Goal: Task Accomplishment & Management: Complete application form

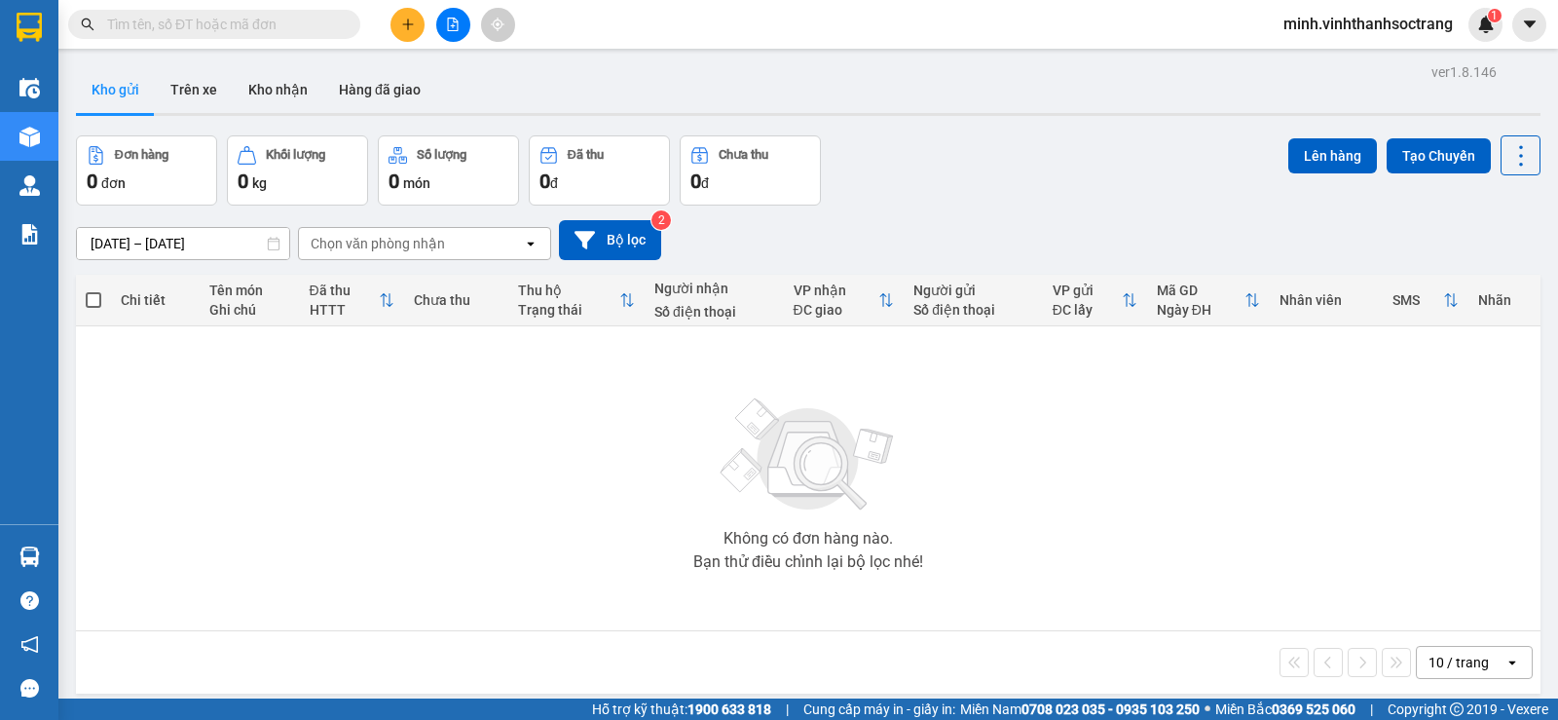
click at [399, 19] on button at bounding box center [407, 25] width 34 height 34
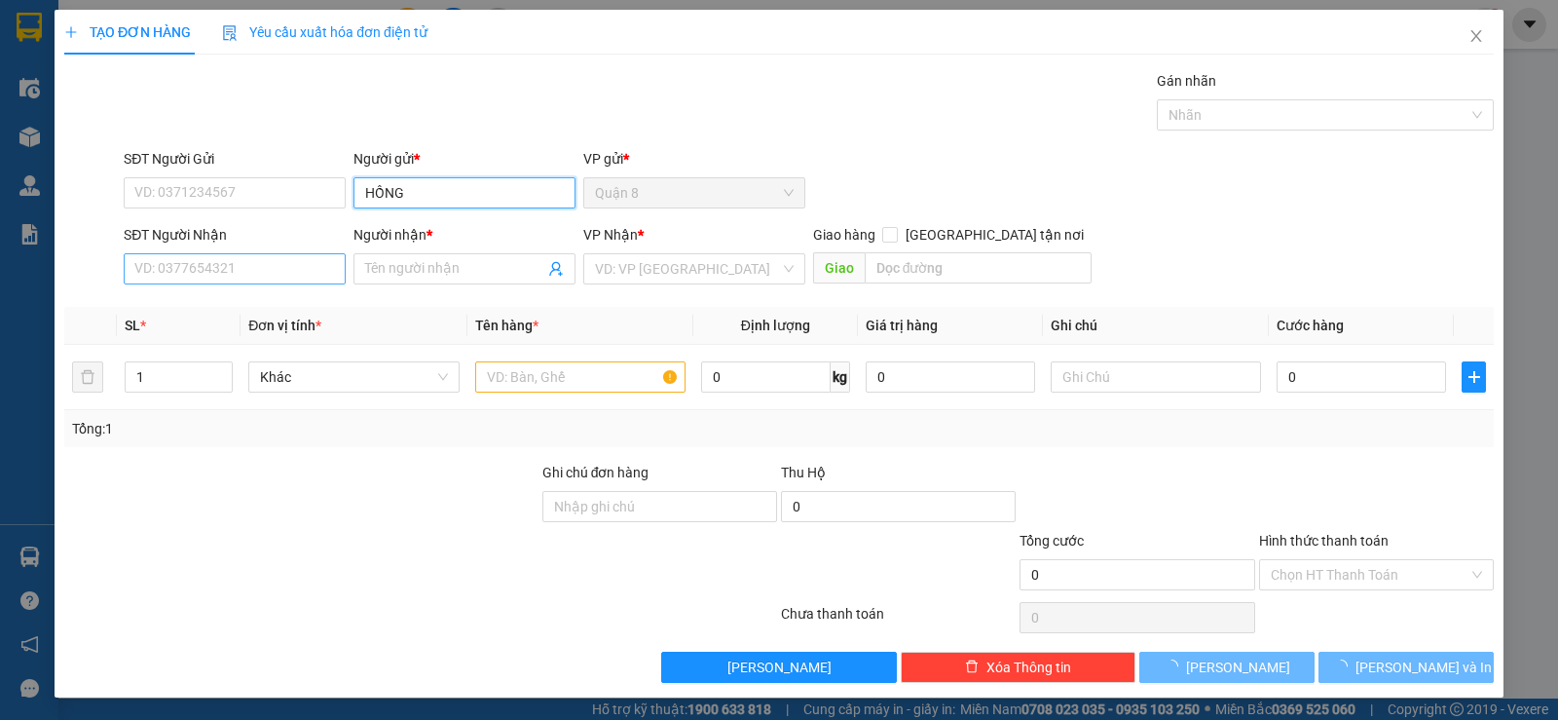
type input "HỒNG"
click at [252, 264] on input "SĐT Người Nhận" at bounding box center [235, 268] width 222 height 31
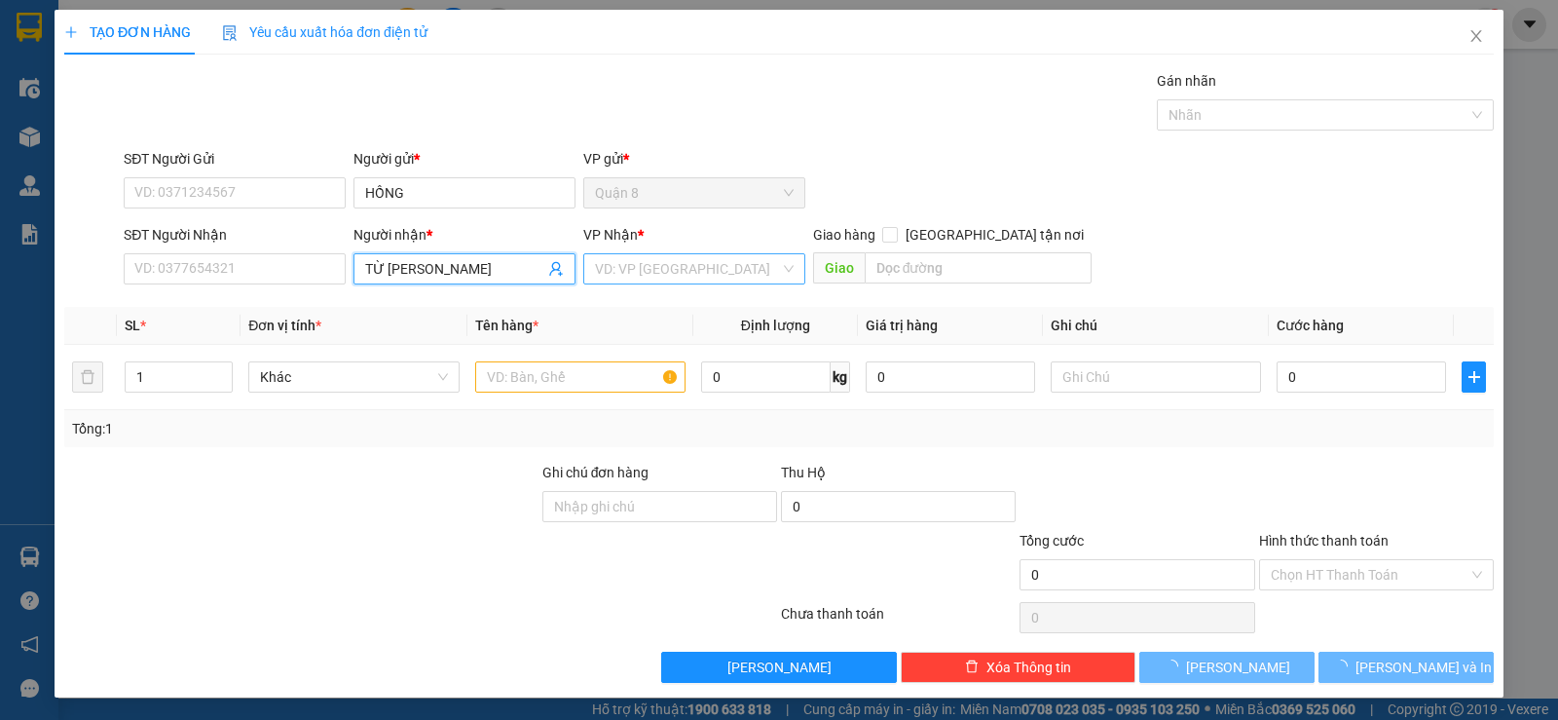
type input "TỪ [PERSON_NAME]"
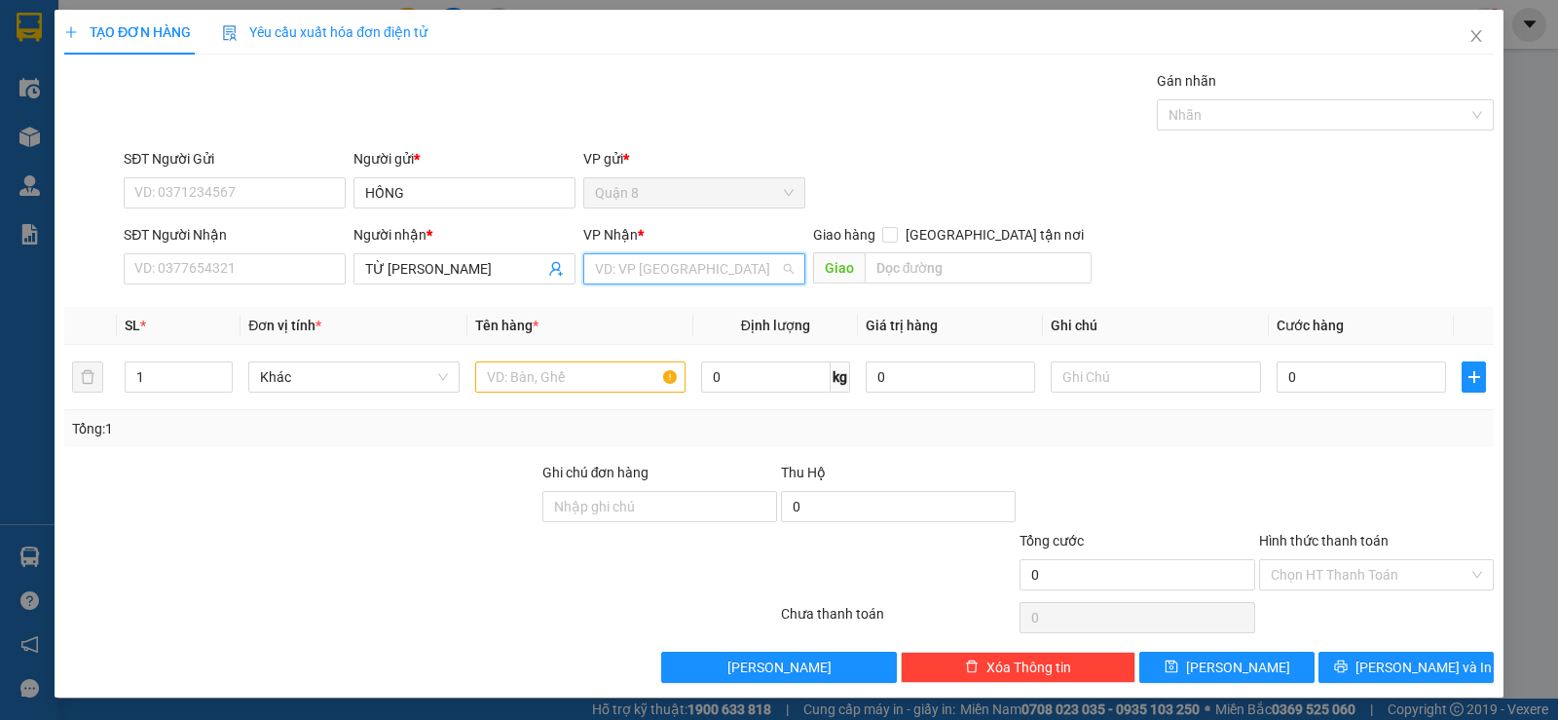
click at [641, 271] on input "search" at bounding box center [687, 268] width 185 height 29
click at [629, 369] on div "Sóc Trăng" at bounding box center [687, 369] width 196 height 21
click at [216, 364] on span "Increase Value" at bounding box center [218, 371] width 21 height 18
type input "3"
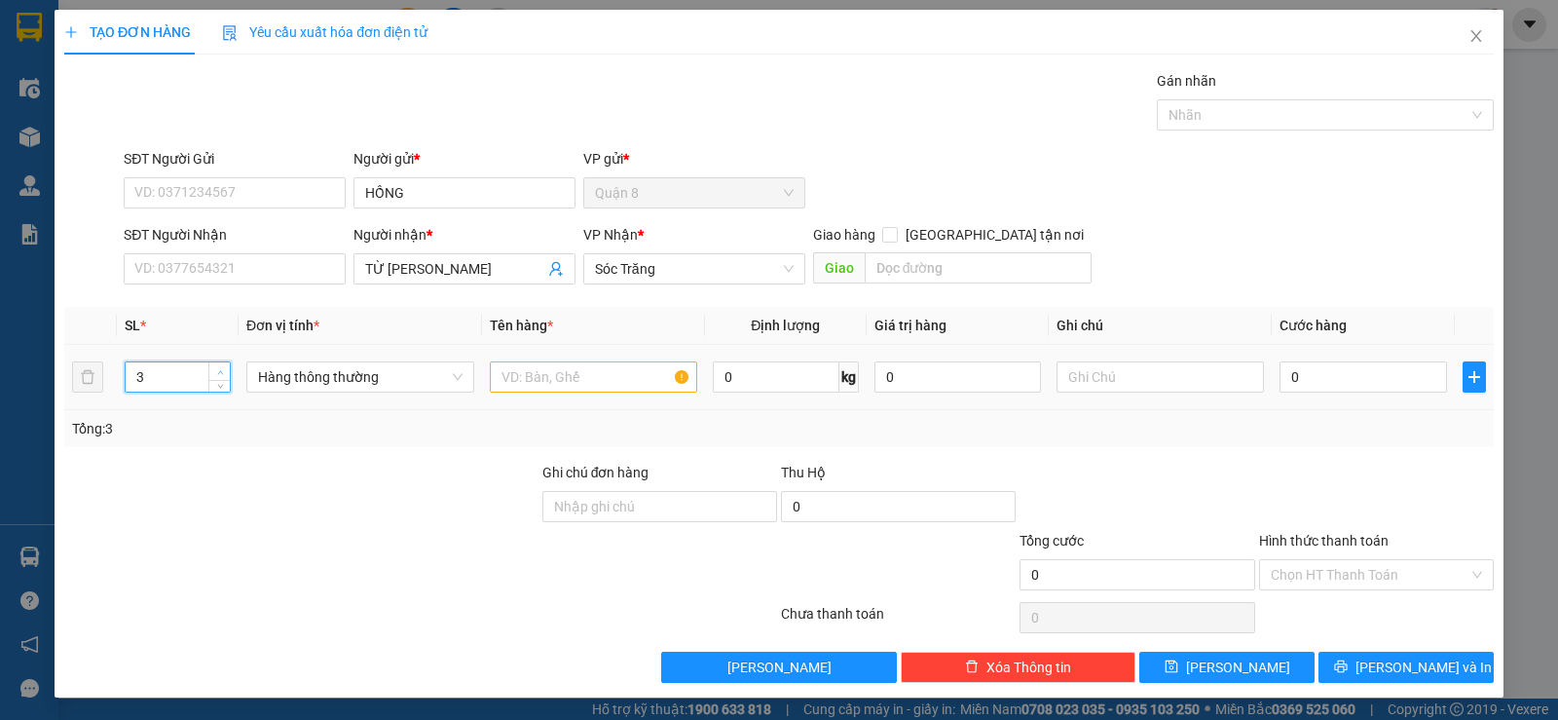
click at [216, 364] on span "Increase Value" at bounding box center [218, 371] width 21 height 18
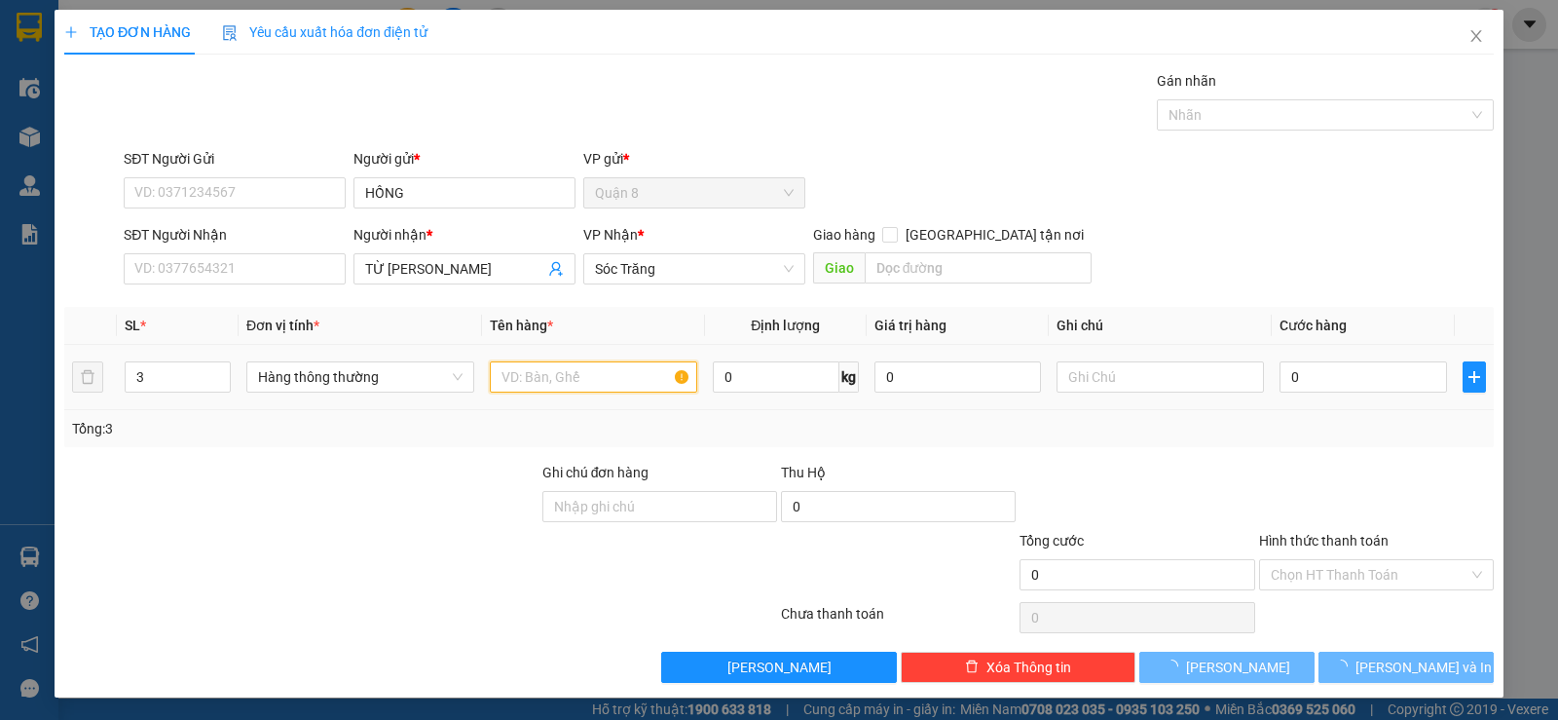
click at [542, 378] on input "text" at bounding box center [593, 376] width 207 height 31
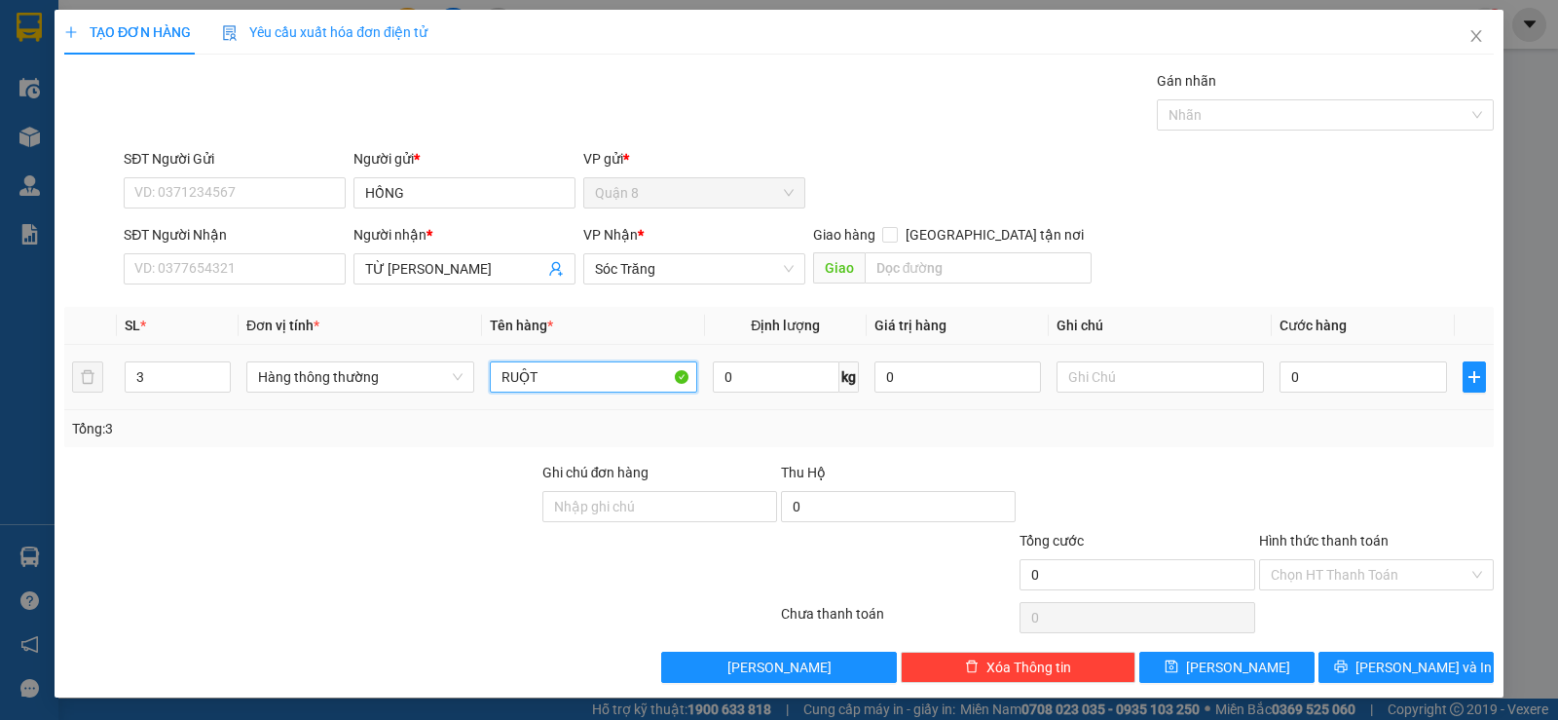
type input "RUỘT"
type input "90"
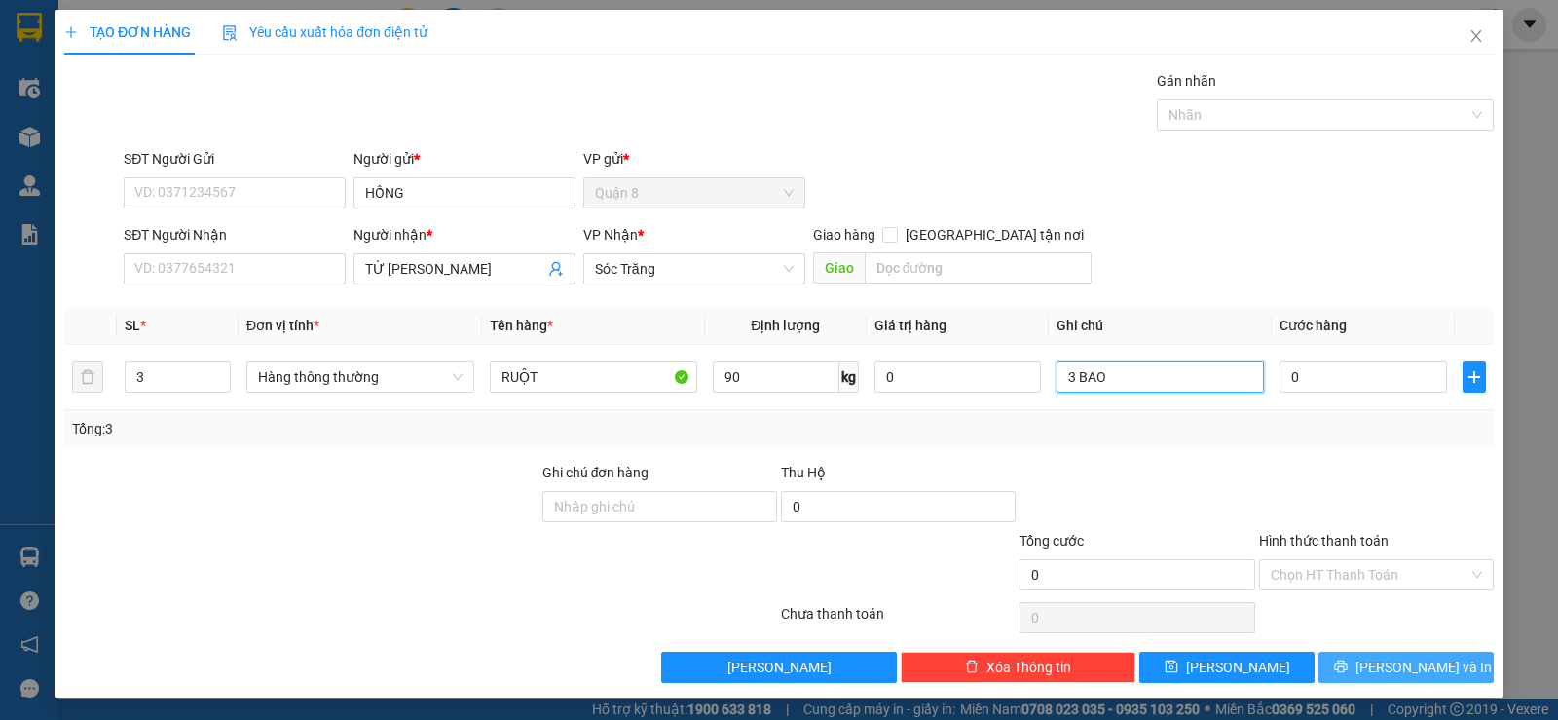
type input "3 BAO"
click at [1390, 669] on span "[PERSON_NAME] và In" at bounding box center [1424, 666] width 136 height 21
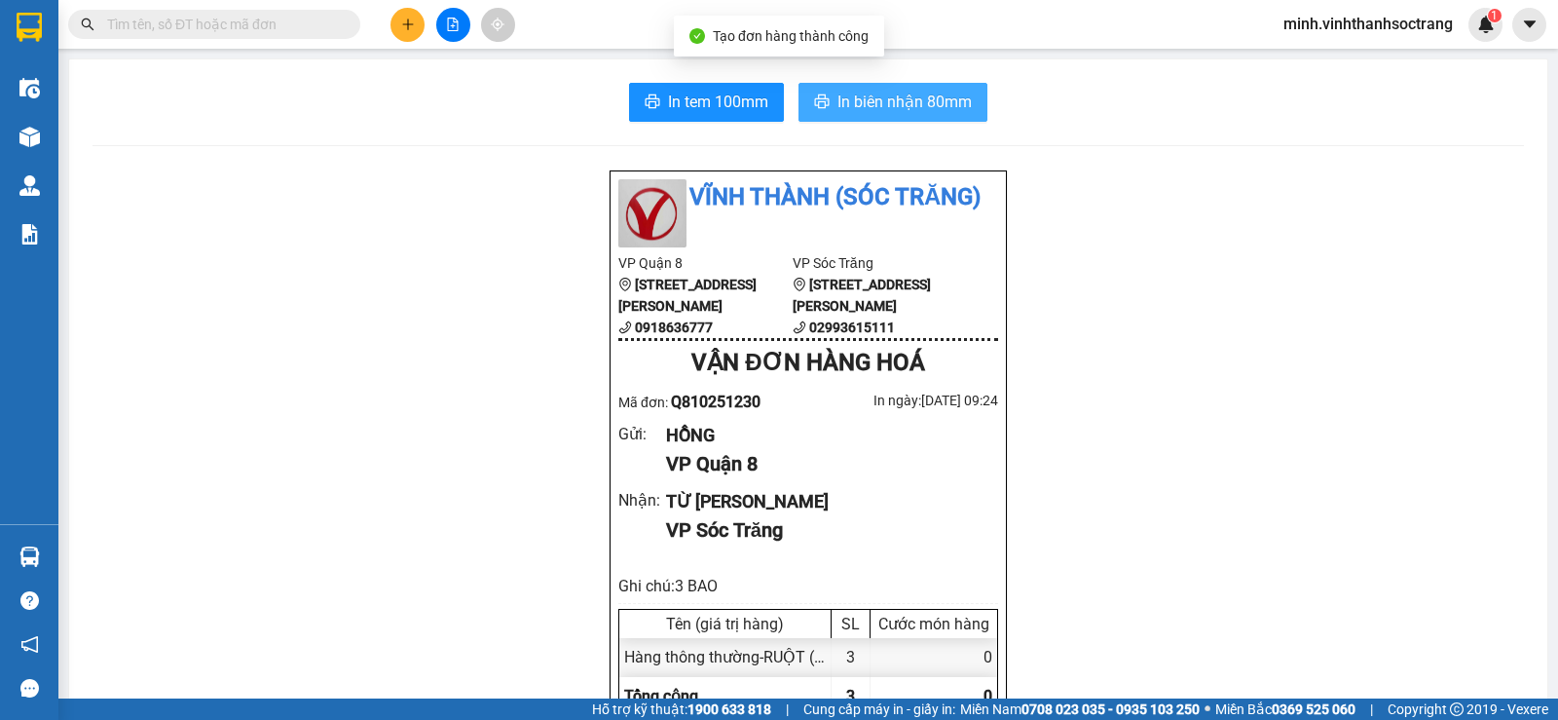
click at [888, 104] on span "In biên nhận 80mm" at bounding box center [904, 102] width 134 height 24
